Goal: Task Accomplishment & Management: Use online tool/utility

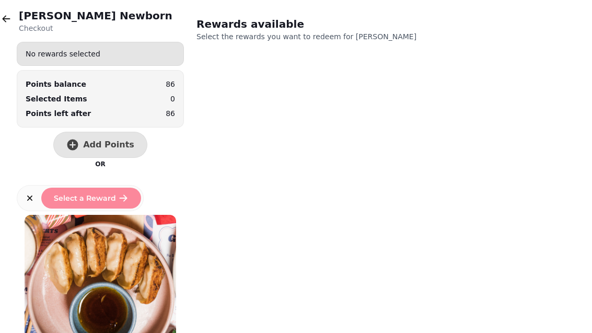
click at [16, 17] on button "button" at bounding box center [6, 18] width 21 height 21
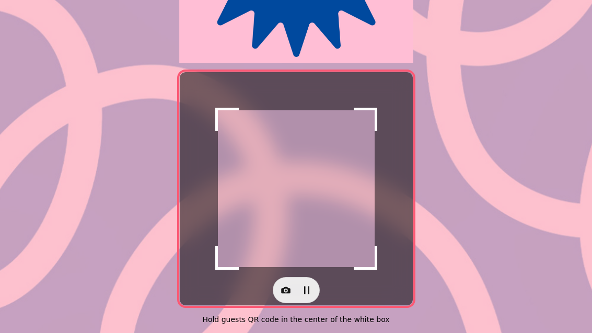
scroll to position [215, 0]
click at [282, 287] on icon "button" at bounding box center [285, 290] width 9 height 7
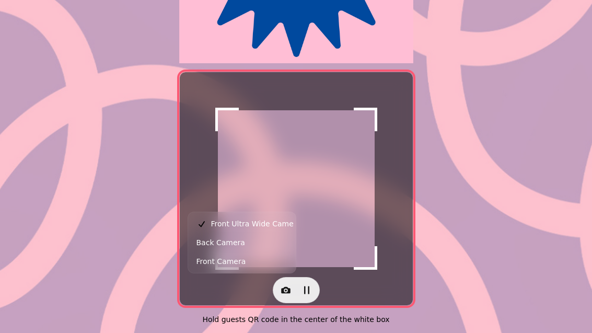
click at [266, 236] on button "Back Camera" at bounding box center [241, 242] width 103 height 19
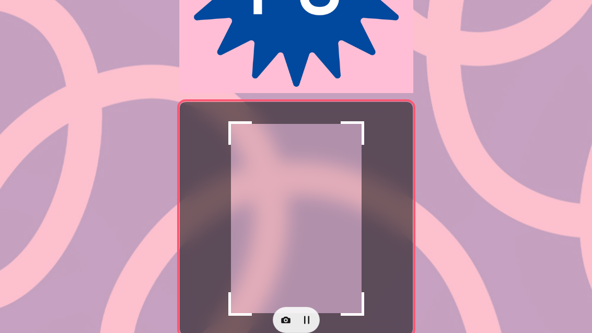
scroll to position [178, 0]
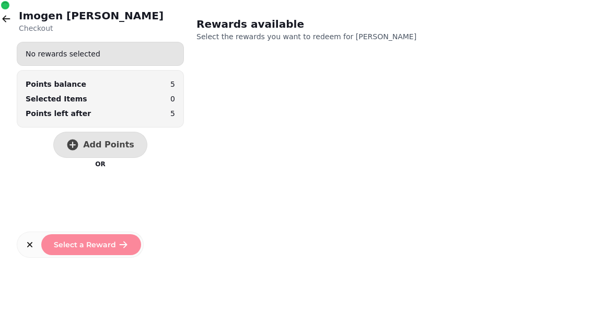
click at [119, 146] on span "Add Points" at bounding box center [108, 144] width 51 height 8
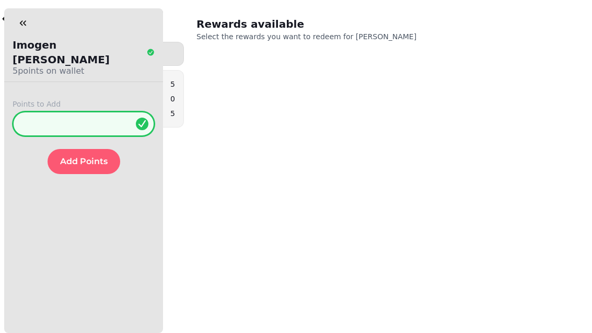
click at [96, 119] on input "*" at bounding box center [84, 123] width 142 height 25
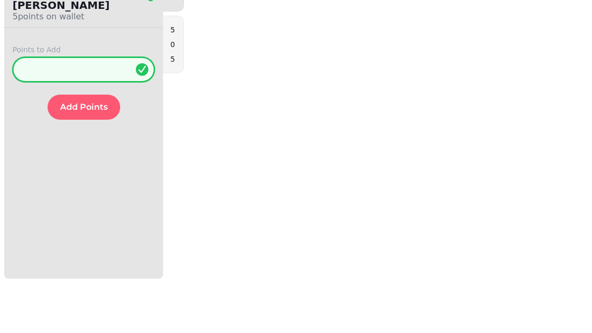
type input "**"
click at [93, 157] on span "Add Points" at bounding box center [84, 161] width 48 height 8
